Goal: Task Accomplishment & Management: Manage account settings

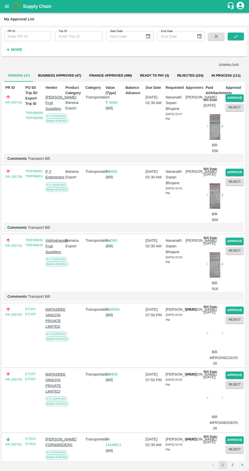
click at [228, 97] on button "Approve" at bounding box center [235, 97] width 18 height 7
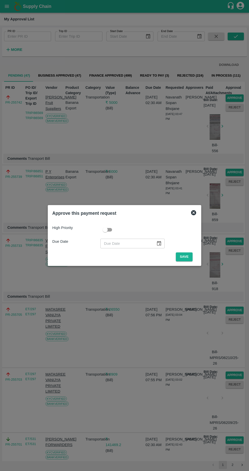
click at [184, 255] on button "Save" at bounding box center [184, 256] width 17 height 9
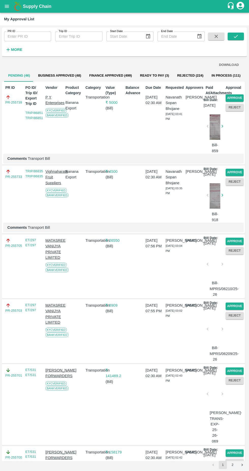
click at [235, 98] on button "Approve" at bounding box center [235, 97] width 18 height 7
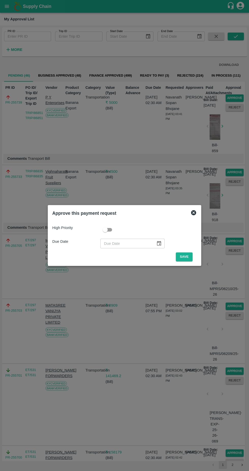
click at [186, 256] on button "Save" at bounding box center [184, 256] width 17 height 9
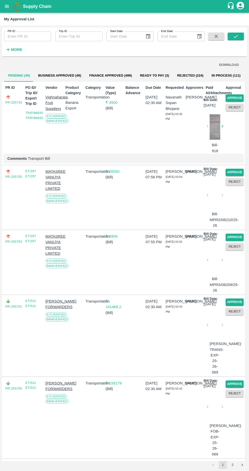
click at [231, 95] on button "Approve" at bounding box center [235, 97] width 18 height 7
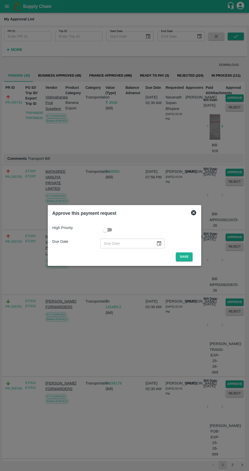
click at [183, 255] on button "Save" at bounding box center [184, 256] width 17 height 9
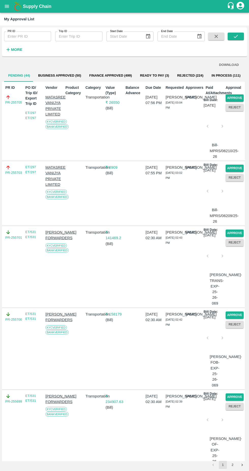
click at [236, 95] on button "Approve" at bounding box center [235, 97] width 18 height 7
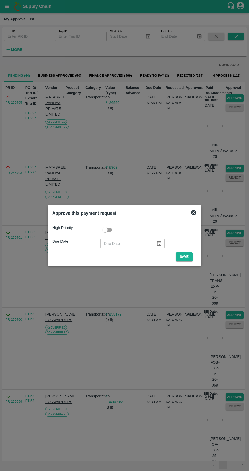
click at [186, 257] on button "Save" at bounding box center [184, 256] width 17 height 9
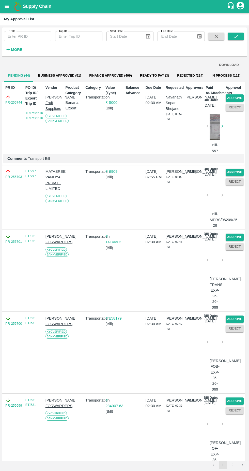
click at [234, 98] on button "Approve" at bounding box center [235, 97] width 18 height 7
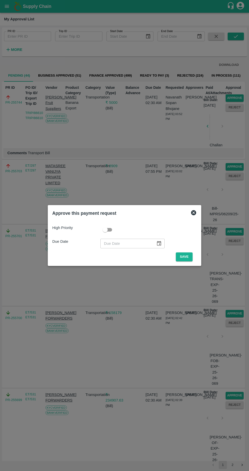
click at [187, 255] on button "Save" at bounding box center [184, 256] width 17 height 9
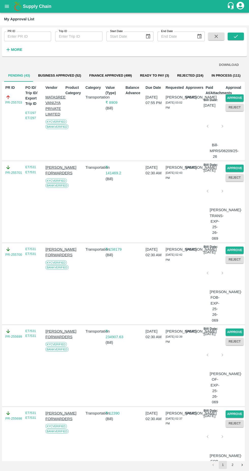
click at [237, 97] on button "Approve" at bounding box center [235, 97] width 18 height 7
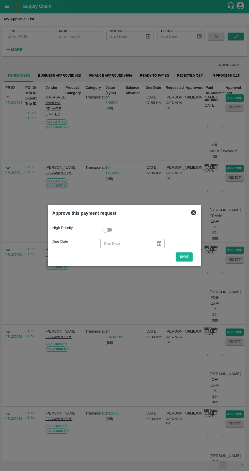
click at [179, 257] on button "Save" at bounding box center [184, 256] width 17 height 9
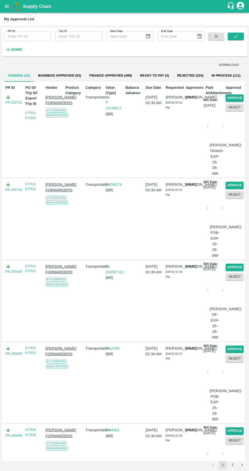
click at [232, 96] on button "Approve" at bounding box center [235, 97] width 18 height 7
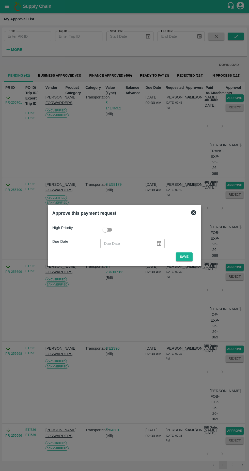
click at [186, 256] on button "Save" at bounding box center [184, 256] width 17 height 9
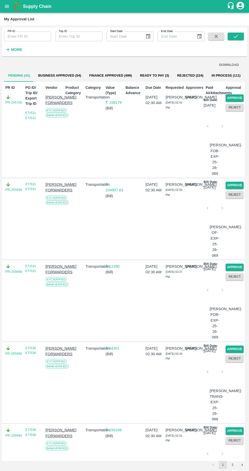
click at [237, 95] on button "Approve" at bounding box center [235, 97] width 18 height 7
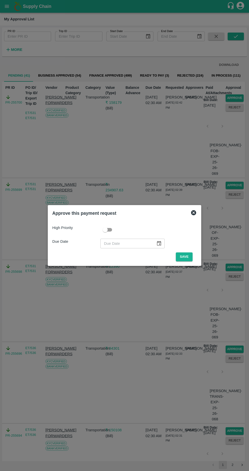
click at [186, 257] on button "Save" at bounding box center [184, 256] width 17 height 9
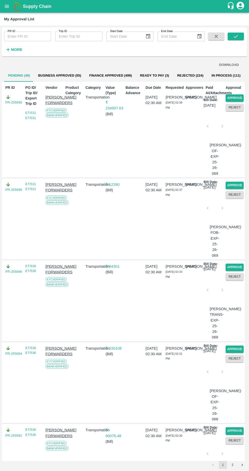
click at [235, 94] on button "Approve" at bounding box center [235, 97] width 18 height 7
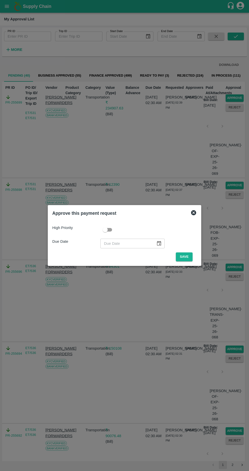
click at [186, 258] on button "Save" at bounding box center [184, 256] width 17 height 9
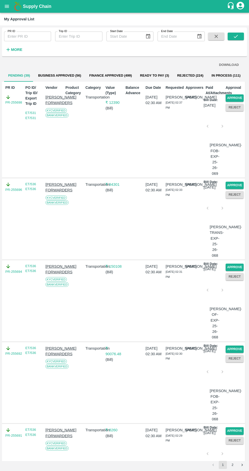
click at [235, 97] on button "Approve" at bounding box center [235, 97] width 18 height 7
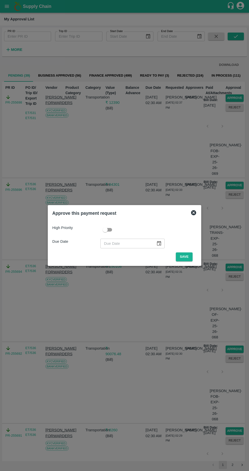
click at [186, 257] on button "Save" at bounding box center [184, 256] width 17 height 9
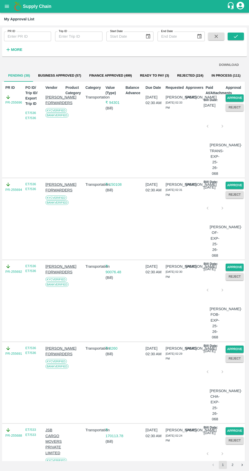
click at [235, 94] on button "Approve" at bounding box center [235, 97] width 18 height 7
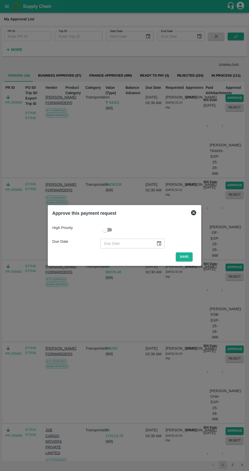
click at [187, 254] on button "Save" at bounding box center [184, 256] width 17 height 9
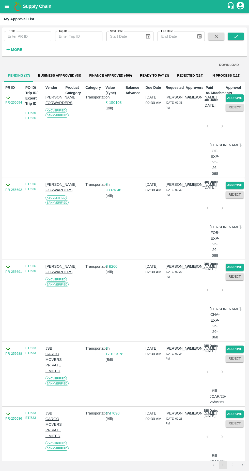
click at [235, 95] on button "Approve" at bounding box center [235, 97] width 18 height 7
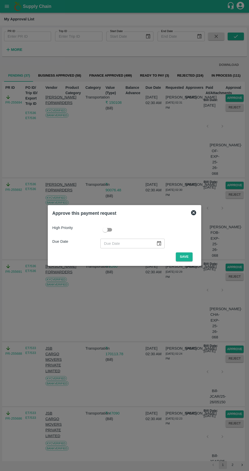
click at [191, 255] on button "Save" at bounding box center [184, 256] width 17 height 9
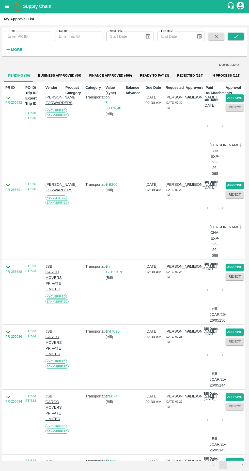
click at [233, 96] on button "Approve" at bounding box center [235, 97] width 18 height 7
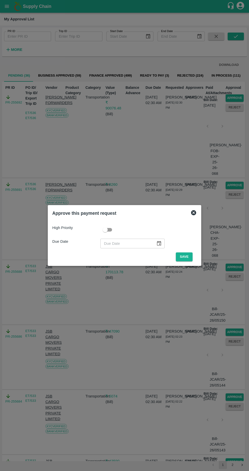
click at [186, 259] on button "Save" at bounding box center [184, 256] width 17 height 9
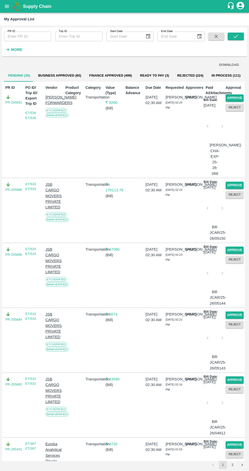
click at [237, 96] on button "Approve" at bounding box center [235, 97] width 18 height 7
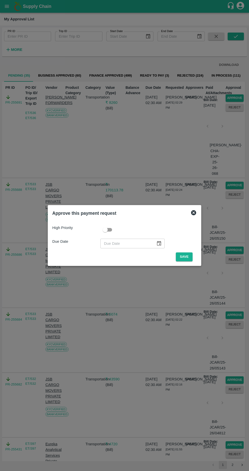
click at [188, 263] on div "High Priority Due Date ​ Save" at bounding box center [124, 241] width 149 height 45
click at [186, 258] on button "Save" at bounding box center [184, 256] width 17 height 9
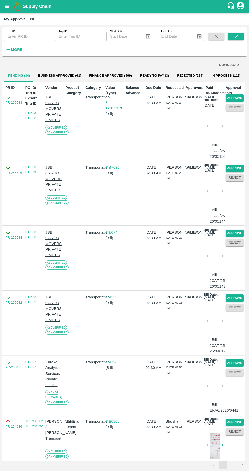
click at [232, 94] on button "Approve" at bounding box center [235, 97] width 18 height 7
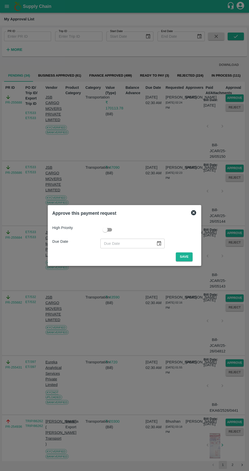
click at [180, 256] on button "Save" at bounding box center [184, 256] width 17 height 9
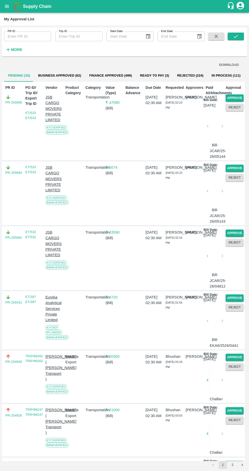
click at [236, 96] on button "Approve" at bounding box center [235, 97] width 18 height 7
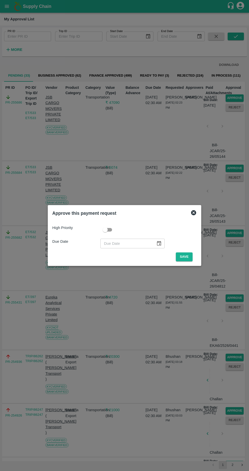
click at [186, 257] on button "Save" at bounding box center [184, 256] width 17 height 9
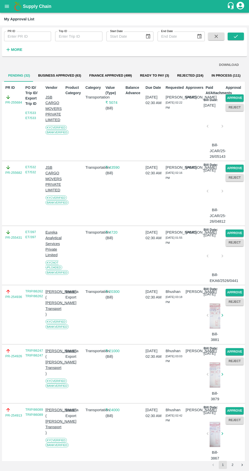
click at [233, 95] on button "Approve" at bounding box center [235, 97] width 18 height 7
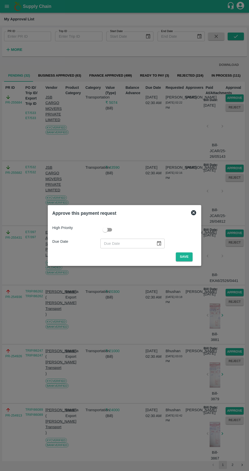
click at [186, 259] on button "Save" at bounding box center [184, 256] width 17 height 9
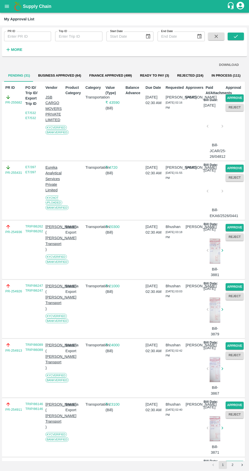
click at [232, 98] on button "Approve" at bounding box center [235, 97] width 18 height 7
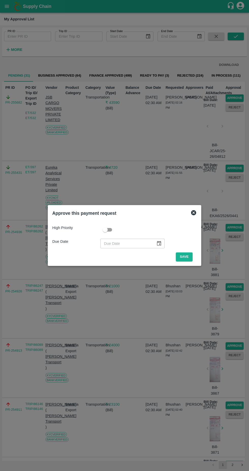
click at [185, 255] on button "Save" at bounding box center [184, 256] width 17 height 9
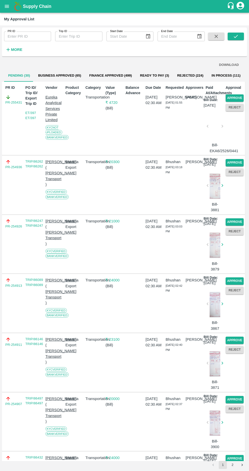
click at [236, 97] on button "Approve" at bounding box center [235, 97] width 18 height 7
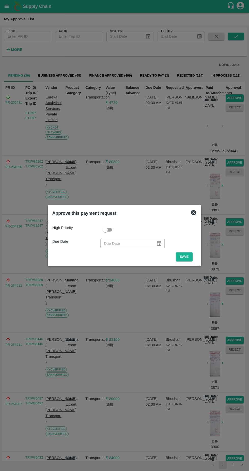
click at [185, 256] on button "Save" at bounding box center [184, 256] width 17 height 9
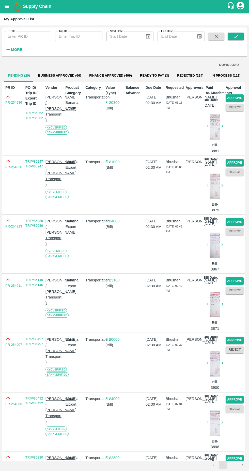
click at [239, 99] on button "Approve" at bounding box center [235, 97] width 18 height 7
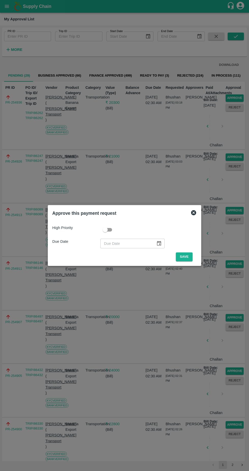
click at [186, 257] on button "Save" at bounding box center [184, 256] width 17 height 9
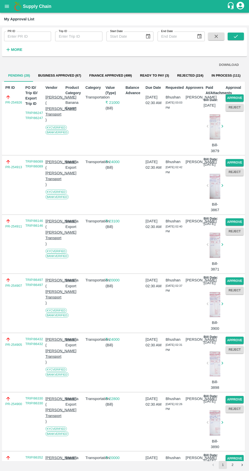
click at [230, 95] on button "Approve" at bounding box center [235, 97] width 18 height 7
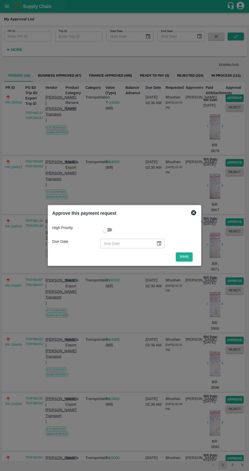
click at [183, 265] on div "Approve this payment request High Priority Due Date ​ Save" at bounding box center [125, 235] width 154 height 61
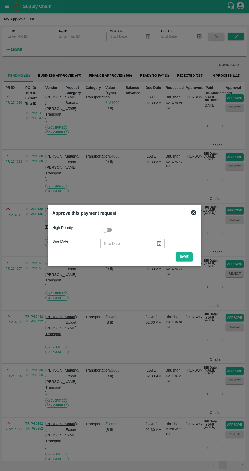
click at [186, 257] on button "Save" at bounding box center [184, 256] width 17 height 9
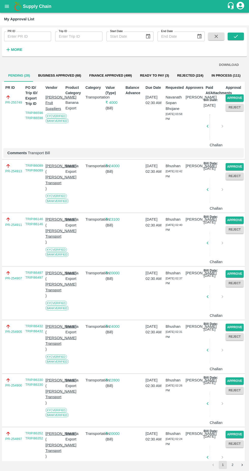
click at [237, 96] on button "Approve" at bounding box center [235, 97] width 18 height 7
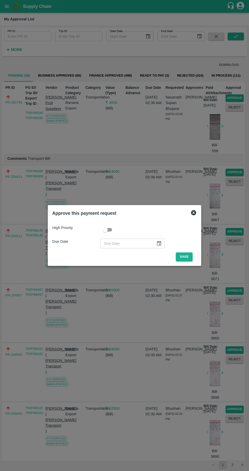
click at [187, 258] on button "Save" at bounding box center [184, 256] width 17 height 9
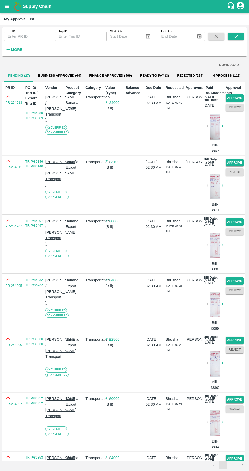
click at [238, 98] on button "Approve" at bounding box center [235, 97] width 18 height 7
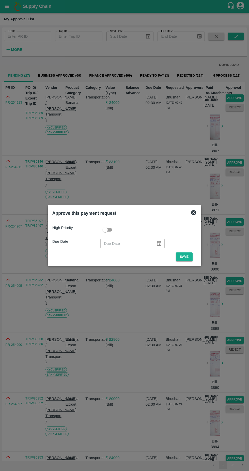
click at [188, 258] on button "Save" at bounding box center [184, 256] width 17 height 9
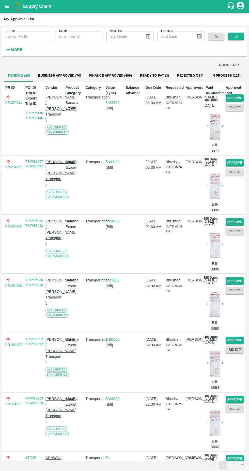
click at [234, 98] on button "Approve" at bounding box center [235, 97] width 18 height 7
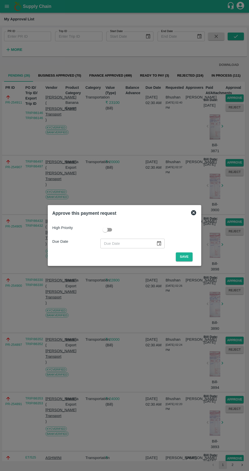
click at [190, 260] on button "Save" at bounding box center [184, 256] width 17 height 9
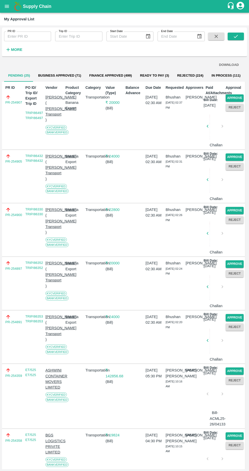
click at [234, 100] on button "Approve" at bounding box center [235, 97] width 18 height 7
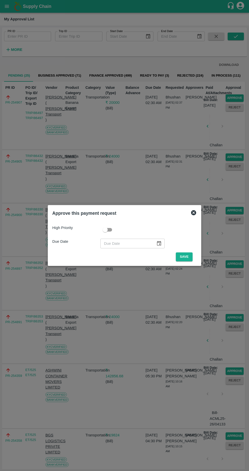
click at [186, 256] on button "Save" at bounding box center [184, 256] width 17 height 9
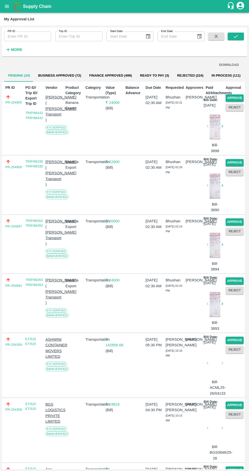
click at [238, 99] on button "Approve" at bounding box center [235, 97] width 18 height 7
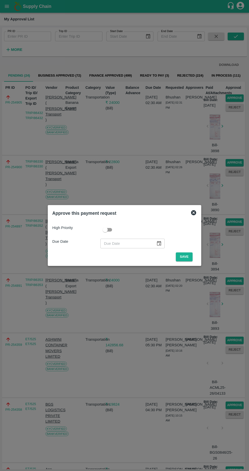
click at [185, 255] on button "Save" at bounding box center [184, 256] width 17 height 9
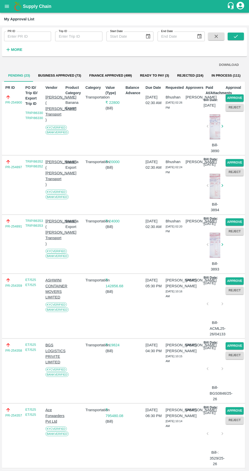
click at [232, 95] on button "Approve" at bounding box center [235, 97] width 18 height 7
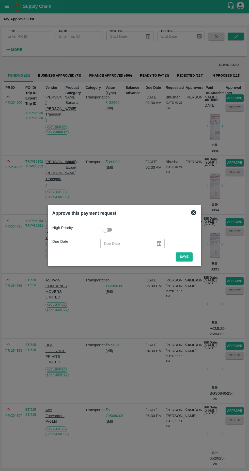
click at [186, 257] on button "Save" at bounding box center [184, 256] width 17 height 9
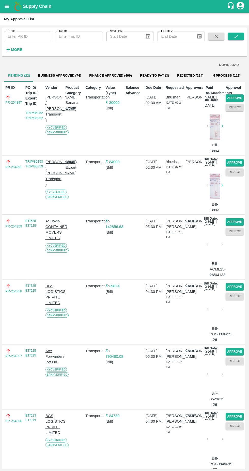
click at [231, 98] on button "Approve" at bounding box center [235, 97] width 18 height 7
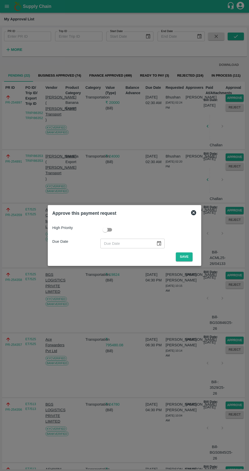
click at [188, 255] on button "Save" at bounding box center [184, 256] width 17 height 9
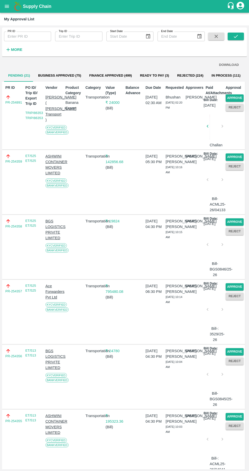
click at [232, 95] on button "Approve" at bounding box center [235, 97] width 18 height 7
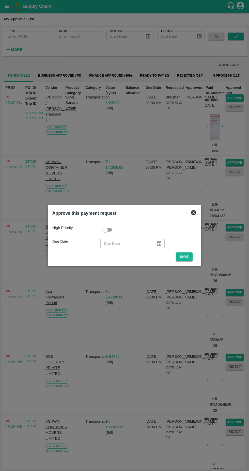
click at [187, 257] on button "Save" at bounding box center [184, 256] width 17 height 9
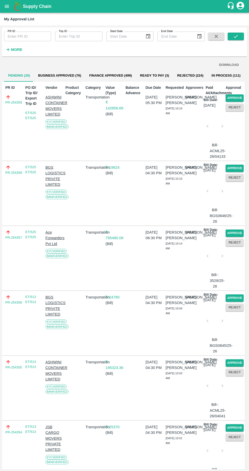
click at [235, 95] on button "Approve" at bounding box center [235, 97] width 18 height 7
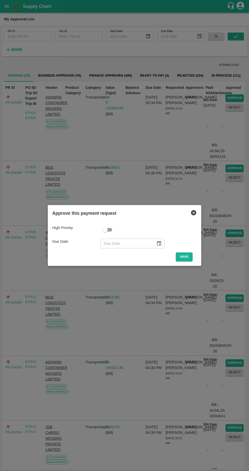
click at [187, 258] on button "Save" at bounding box center [184, 256] width 17 height 9
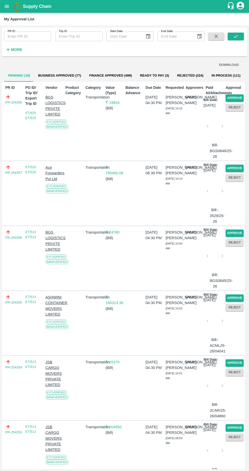
click at [239, 99] on button "Approve" at bounding box center [235, 97] width 18 height 7
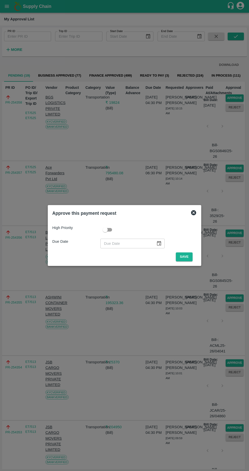
click at [186, 257] on button "Save" at bounding box center [184, 256] width 17 height 9
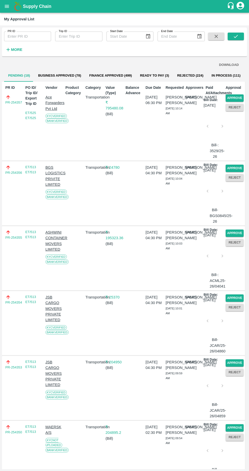
click at [238, 99] on button "Approve" at bounding box center [235, 97] width 18 height 7
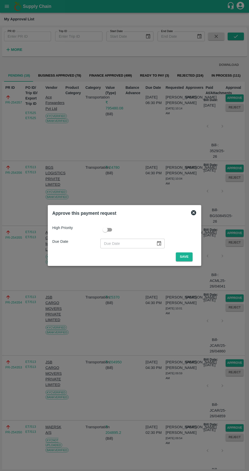
click at [183, 257] on button "Save" at bounding box center [184, 256] width 17 height 9
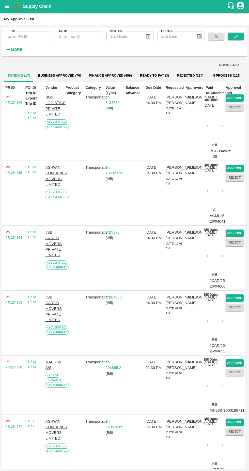
click at [230, 98] on button "Approve" at bounding box center [235, 97] width 18 height 7
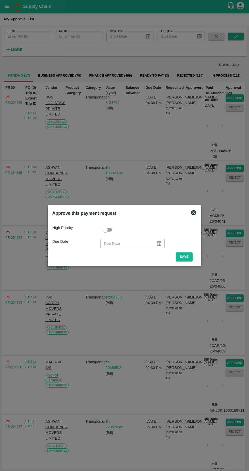
click at [186, 257] on button "Save" at bounding box center [184, 256] width 17 height 9
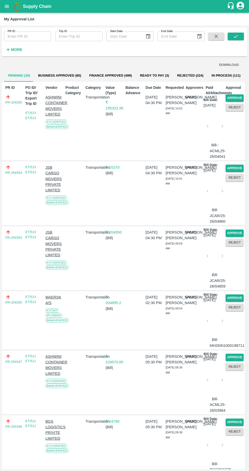
click at [236, 95] on button "Approve" at bounding box center [235, 97] width 18 height 7
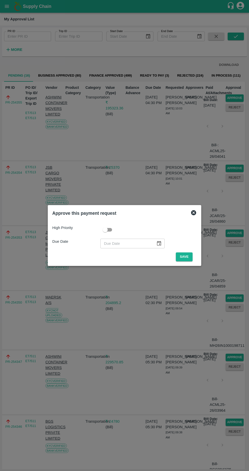
click at [183, 256] on button "Save" at bounding box center [184, 256] width 17 height 9
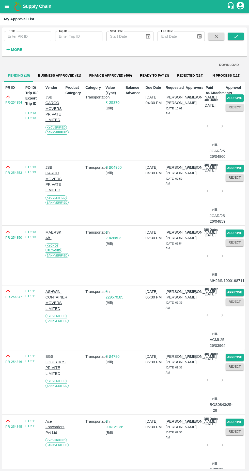
click at [240, 95] on button "Approve" at bounding box center [235, 97] width 18 height 7
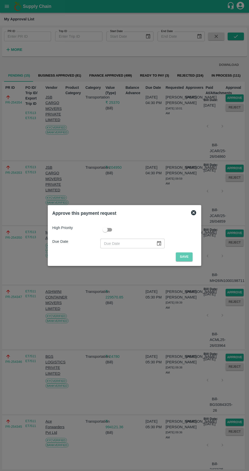
click at [185, 259] on button "Save" at bounding box center [184, 256] width 17 height 9
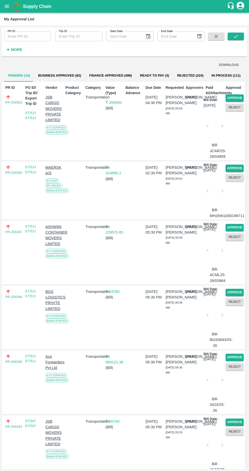
click at [241, 96] on button "Approve" at bounding box center [235, 97] width 18 height 7
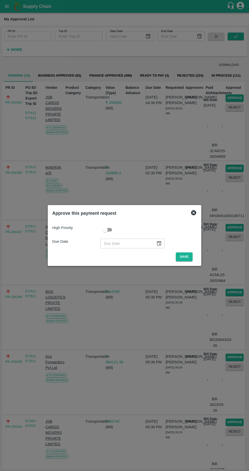
click at [187, 258] on button "Save" at bounding box center [184, 256] width 17 height 9
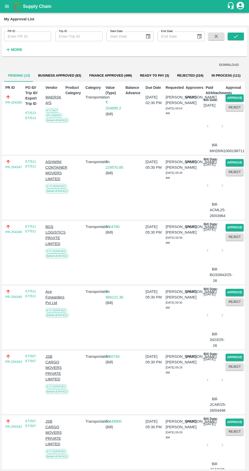
click at [242, 99] on button "Approve" at bounding box center [235, 97] width 18 height 7
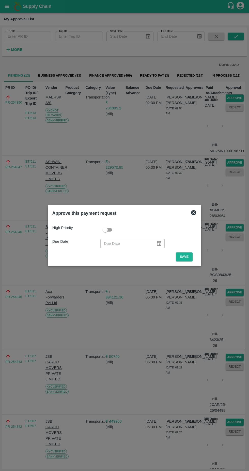
click at [186, 260] on button "Save" at bounding box center [184, 256] width 17 height 9
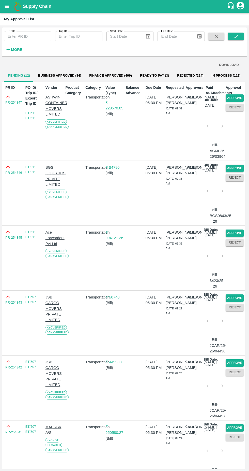
click at [240, 95] on button "Approve" at bounding box center [235, 97] width 18 height 7
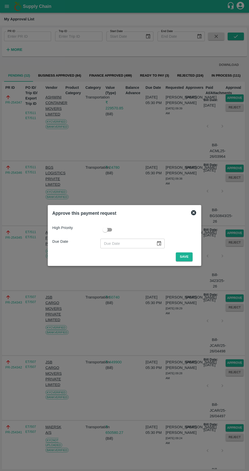
click at [183, 257] on button "Save" at bounding box center [184, 256] width 17 height 9
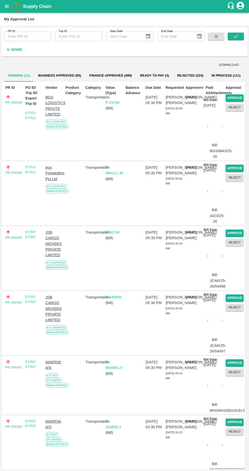
click at [238, 97] on button "Approve" at bounding box center [235, 97] width 18 height 7
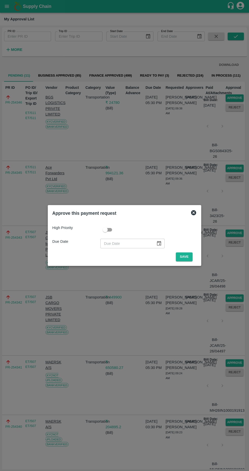
click at [186, 258] on button "Save" at bounding box center [184, 256] width 17 height 9
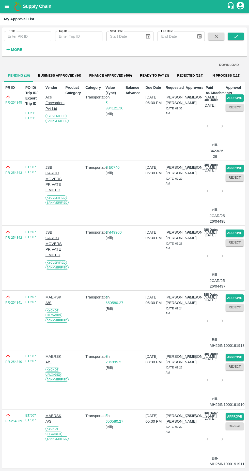
click at [237, 95] on button "Approve" at bounding box center [235, 97] width 18 height 7
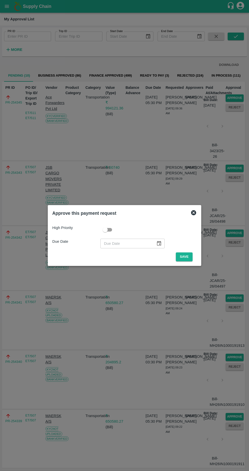
click at [186, 257] on button "Save" at bounding box center [184, 256] width 17 height 9
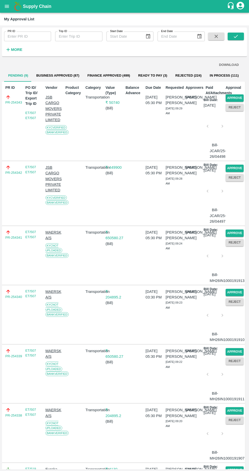
click at [239, 95] on button "Approve" at bounding box center [235, 97] width 18 height 7
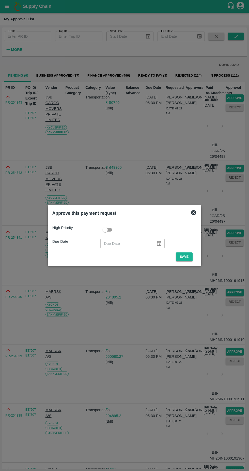
click at [182, 259] on button "Save" at bounding box center [184, 256] width 17 height 9
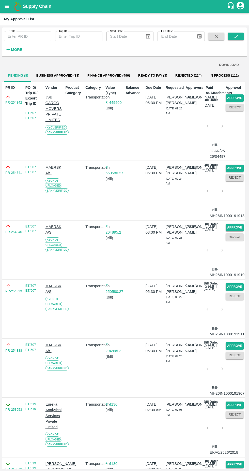
click at [239, 99] on button "Approve" at bounding box center [235, 97] width 18 height 7
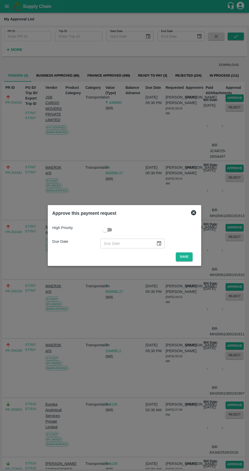
click at [188, 255] on button "Save" at bounding box center [184, 256] width 17 height 9
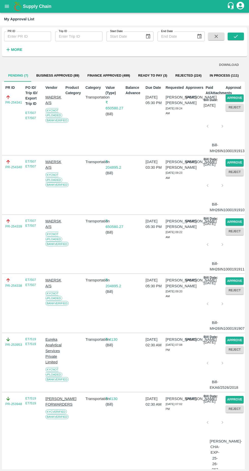
click at [239, 96] on button "Approve" at bounding box center [235, 97] width 18 height 7
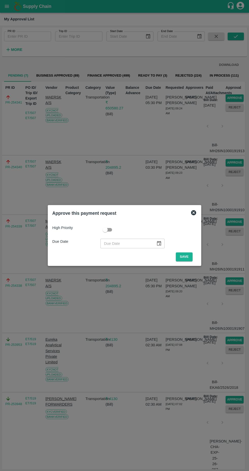
click at [187, 254] on button "Save" at bounding box center [184, 256] width 17 height 9
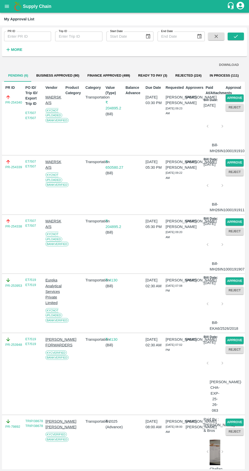
click at [239, 100] on button "Approve" at bounding box center [235, 97] width 18 height 7
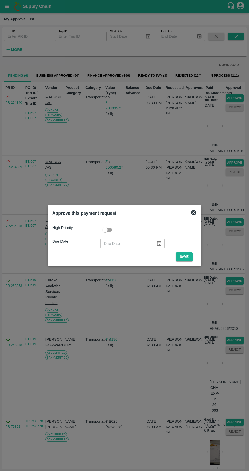
click at [184, 256] on button "Save" at bounding box center [184, 256] width 17 height 9
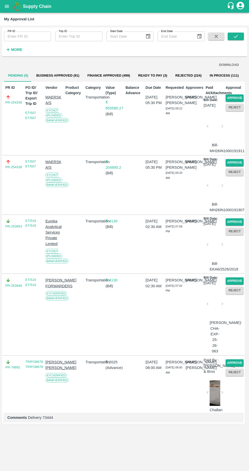
click at [233, 98] on button "Approve" at bounding box center [235, 97] width 18 height 7
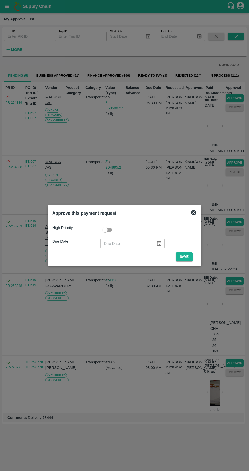
click at [186, 257] on button "Save" at bounding box center [184, 256] width 17 height 9
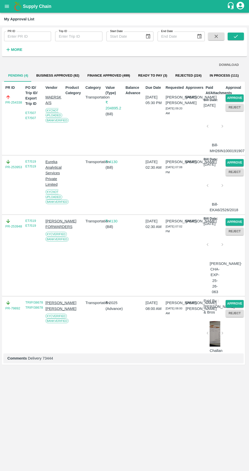
click at [238, 95] on button "Approve" at bounding box center [235, 97] width 18 height 7
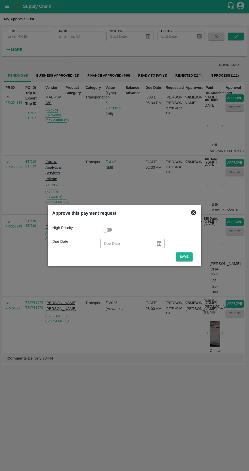
click at [186, 257] on button "Save" at bounding box center [184, 256] width 17 height 9
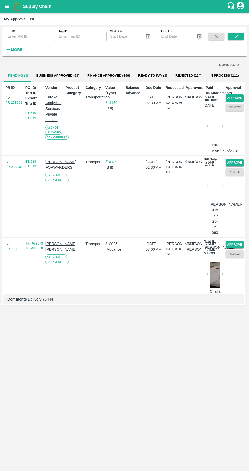
click at [239, 99] on button "Approve" at bounding box center [235, 97] width 18 height 7
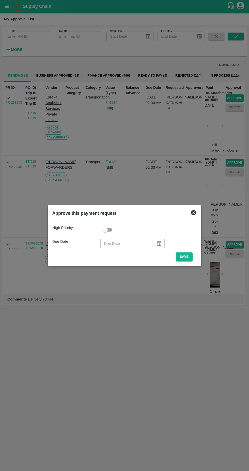
click at [185, 258] on button "Save" at bounding box center [184, 256] width 17 height 9
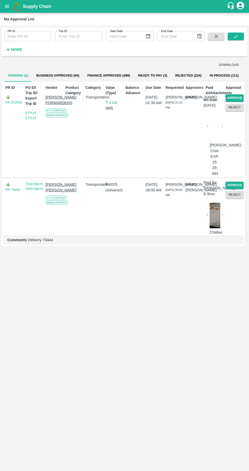
click at [240, 96] on button "Approve" at bounding box center [235, 97] width 18 height 7
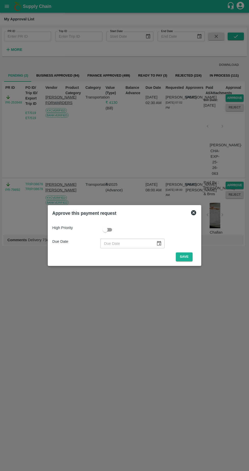
click at [187, 256] on button "Save" at bounding box center [184, 256] width 17 height 9
